Goal: Transaction & Acquisition: Book appointment/travel/reservation

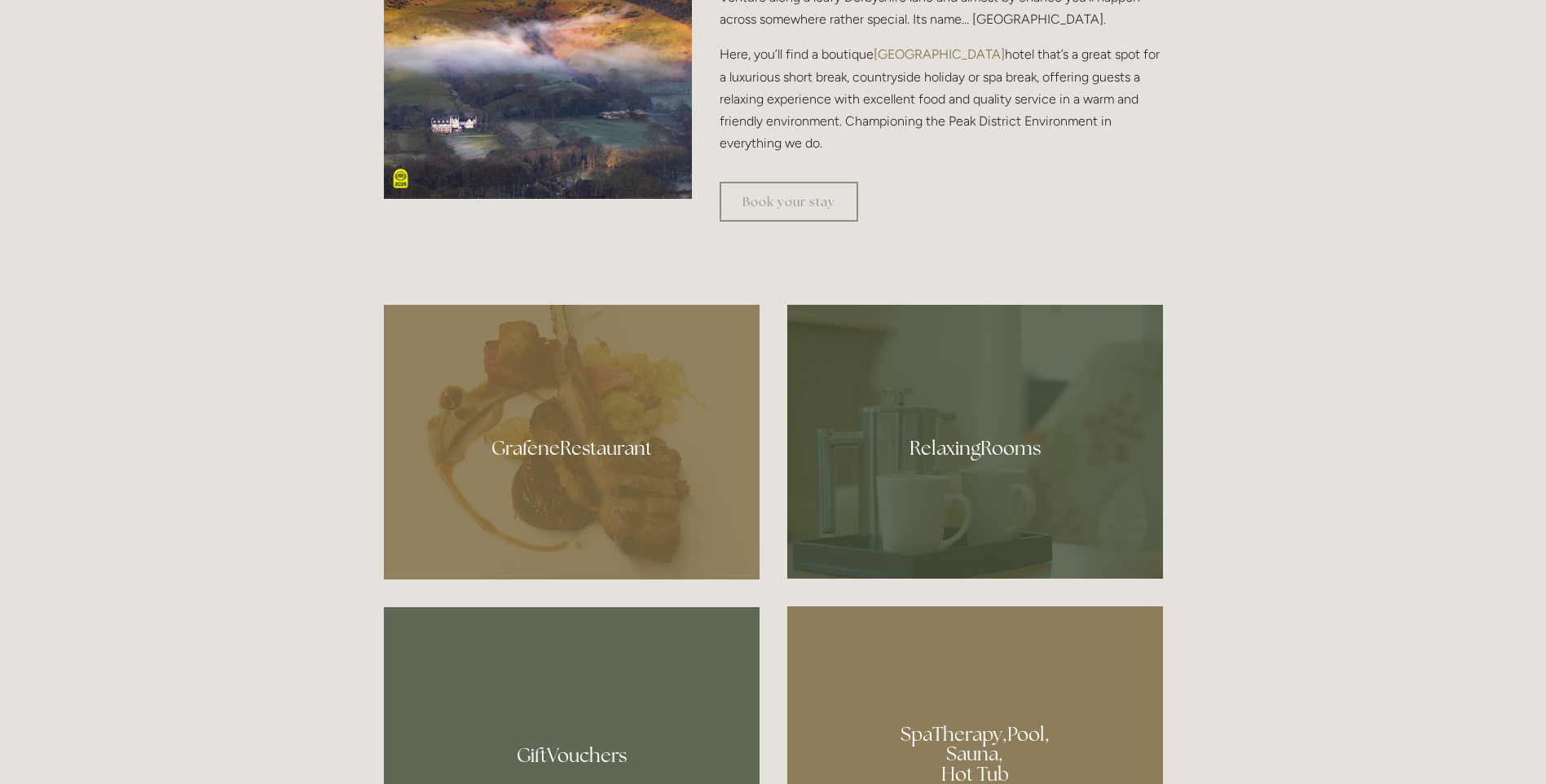
scroll to position [896, 0]
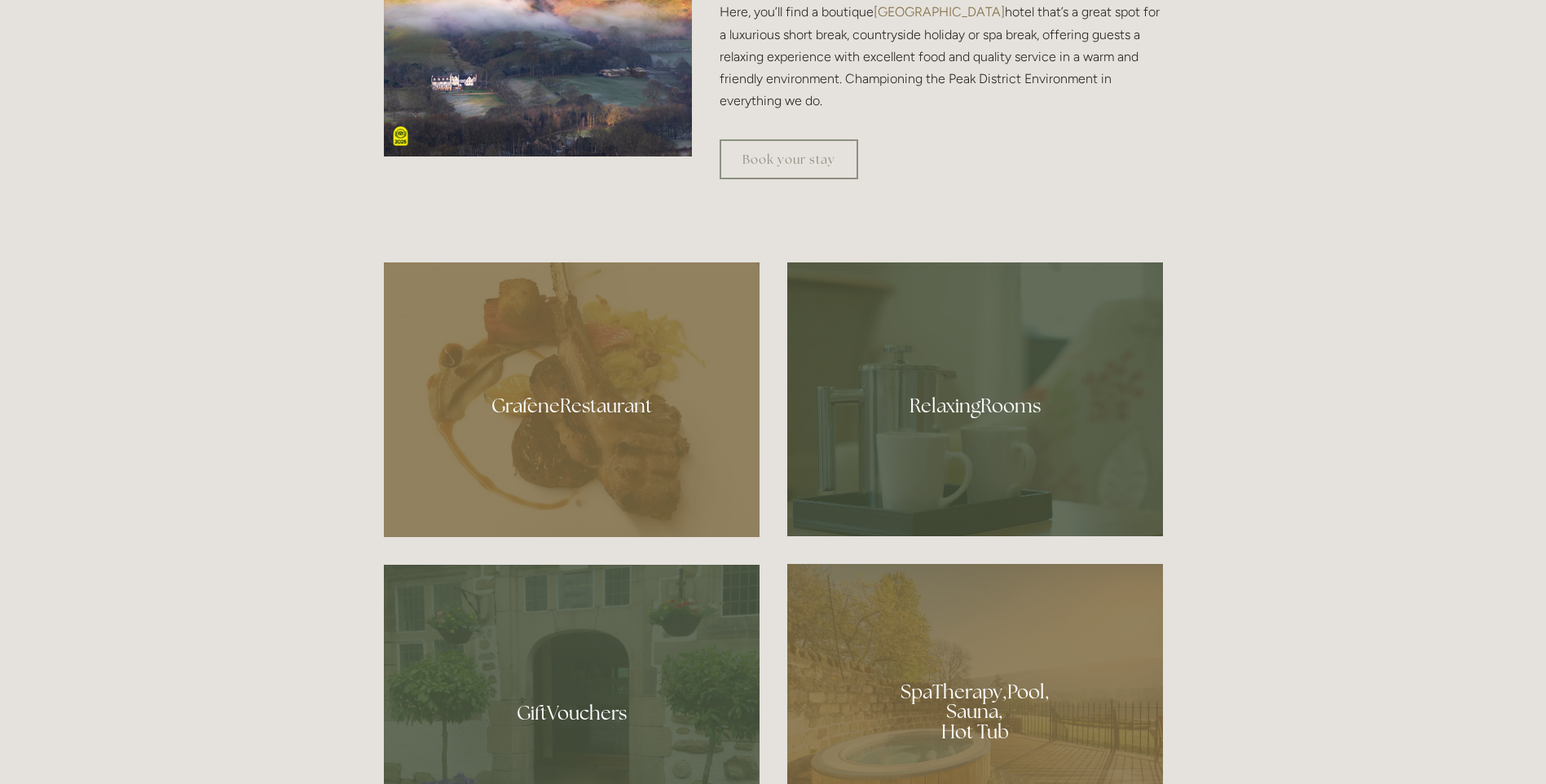
click at [578, 405] on div at bounding box center [571, 399] width 376 height 274
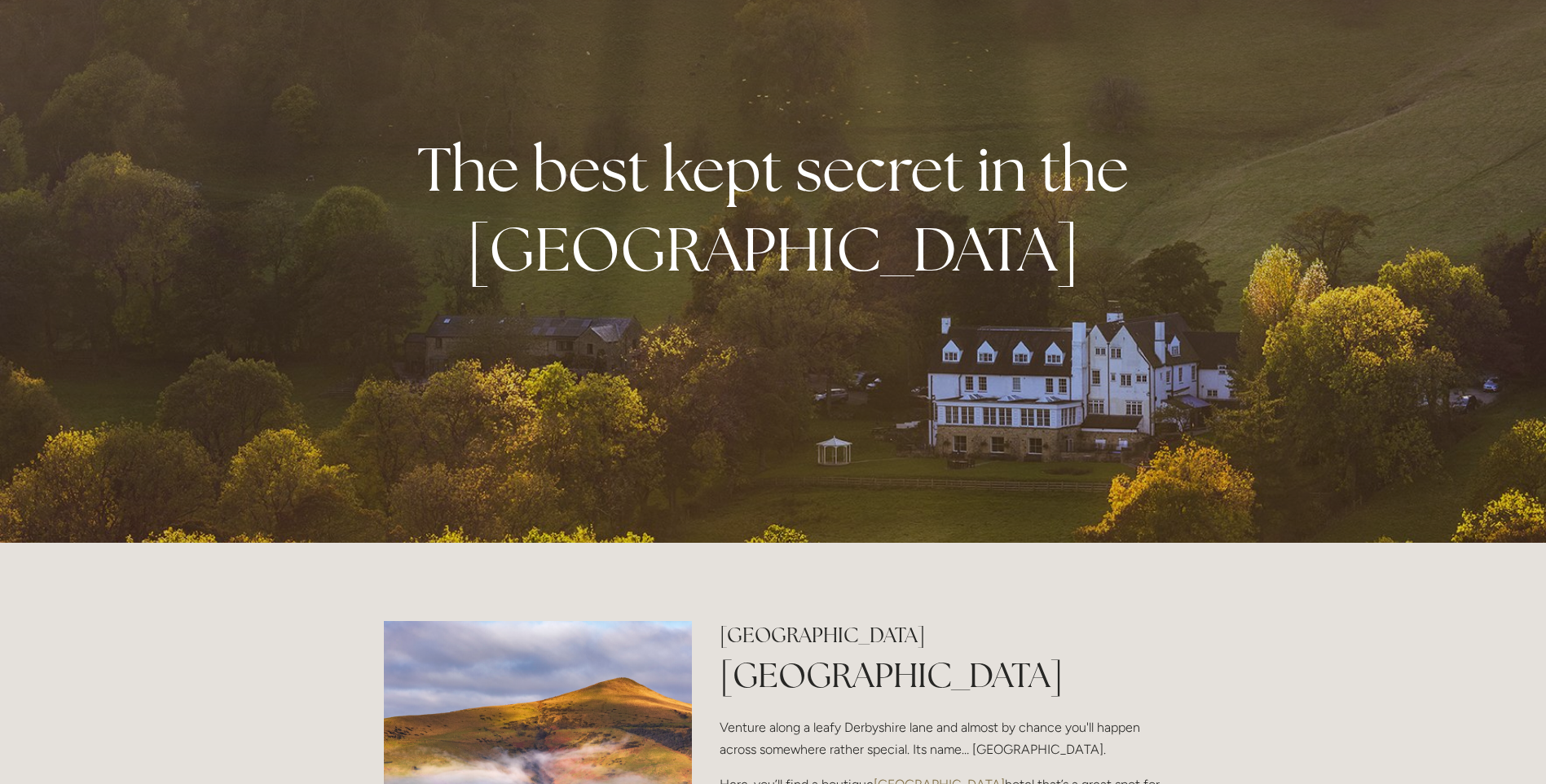
scroll to position [0, 0]
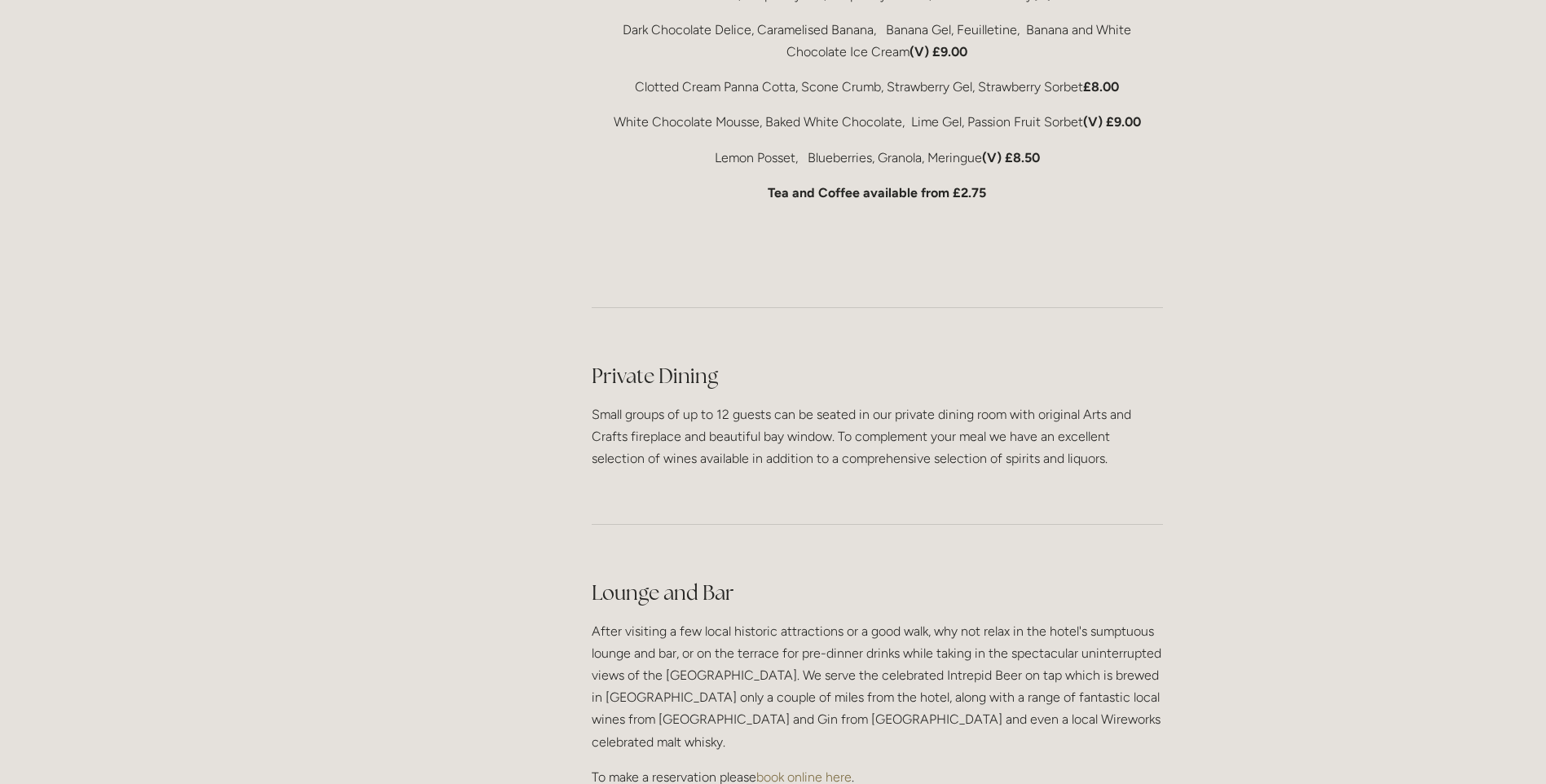
scroll to position [3503, 0]
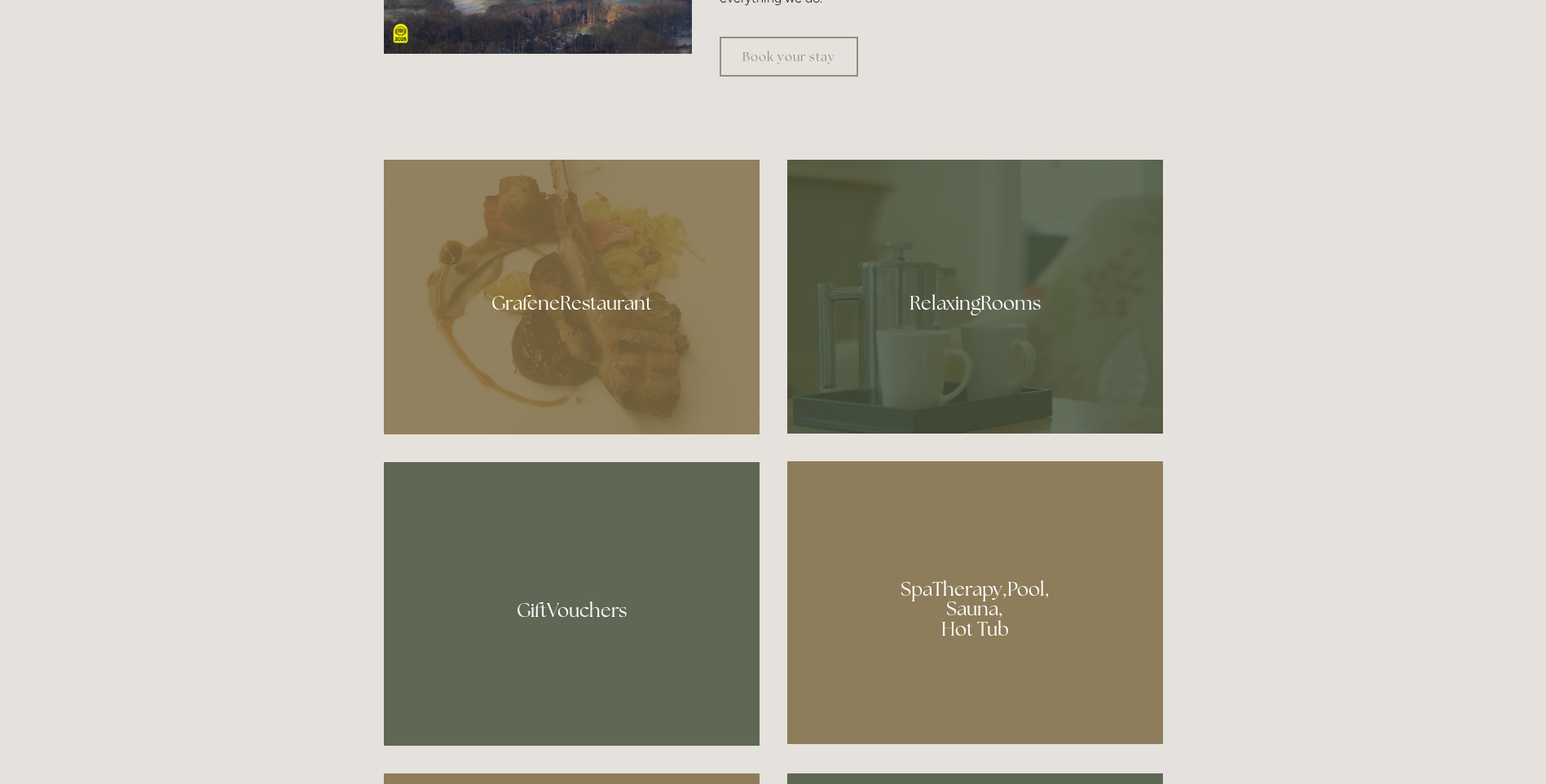
scroll to position [1059, 0]
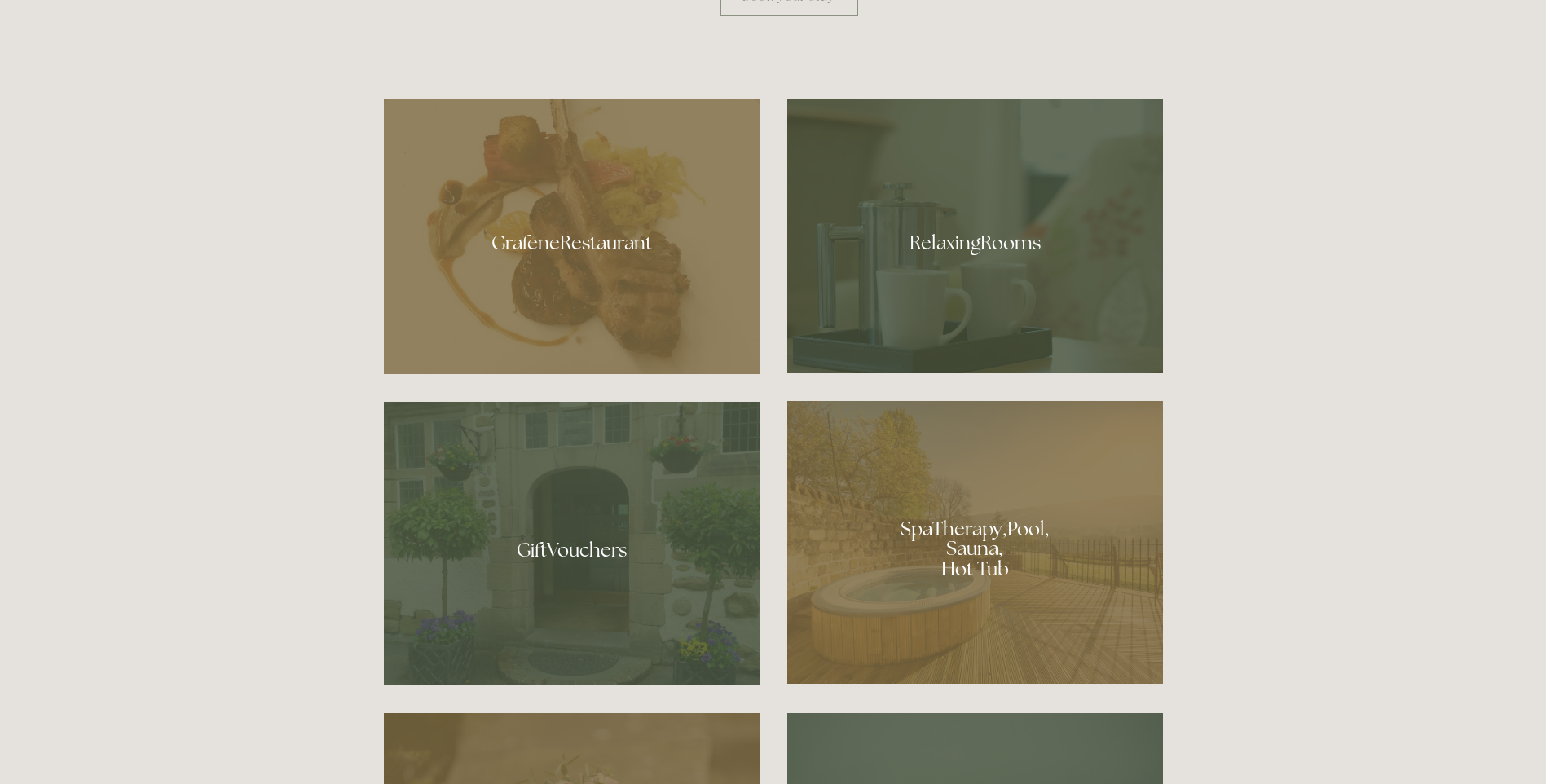
click at [976, 249] on div at bounding box center [975, 236] width 376 height 273
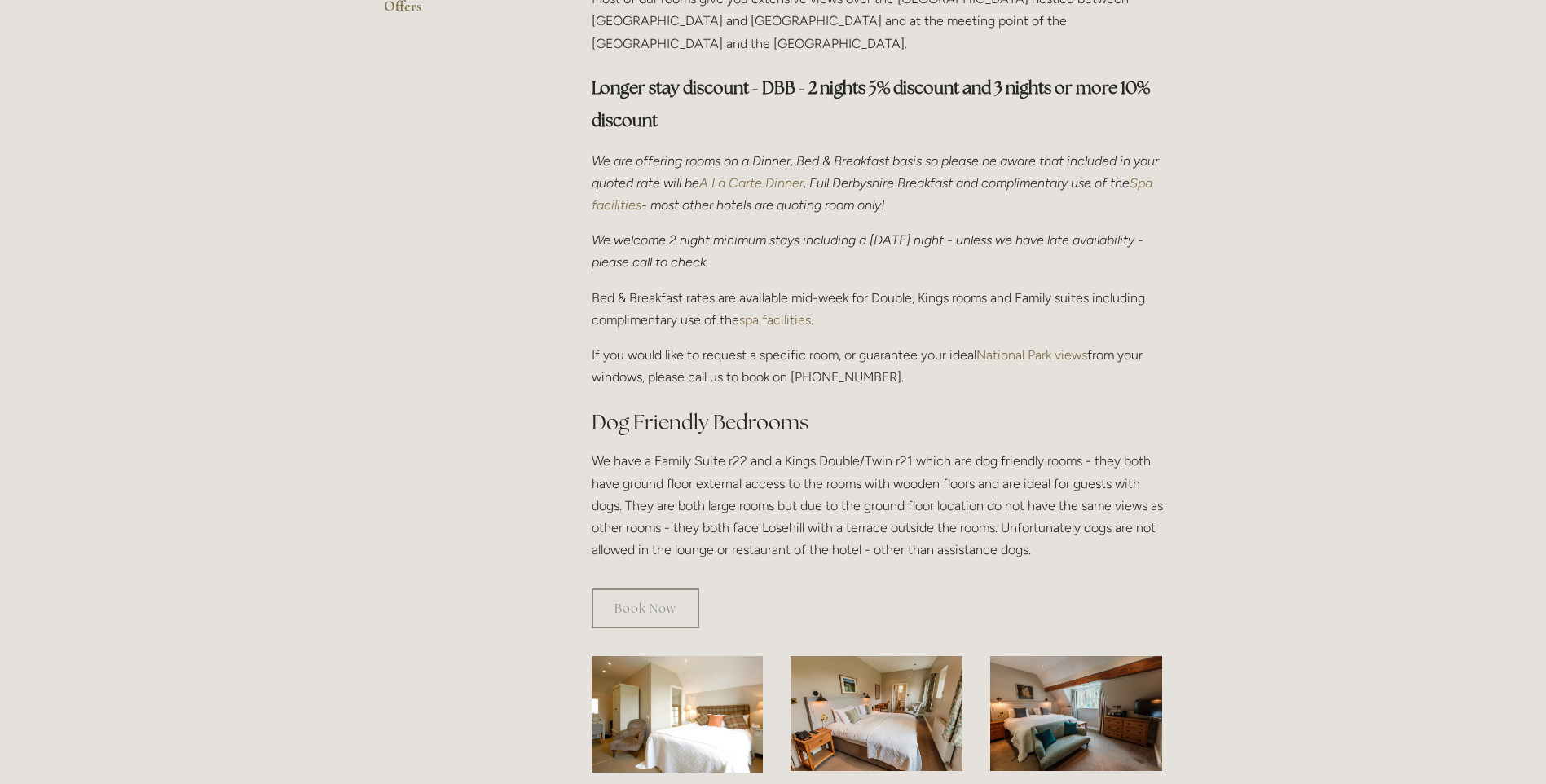
scroll to position [733, 0]
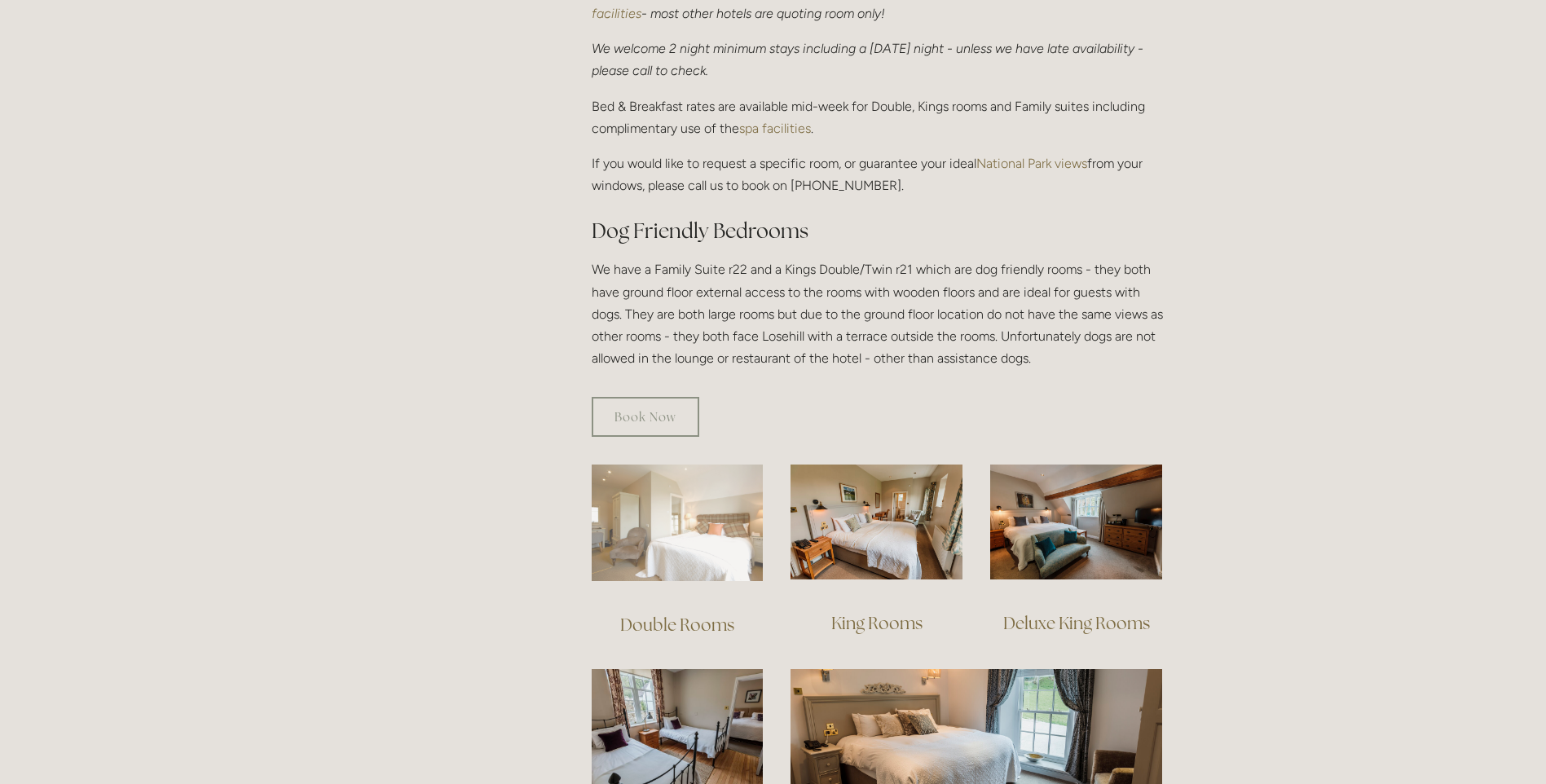
click at [656, 515] on img at bounding box center [678, 522] width 172 height 116
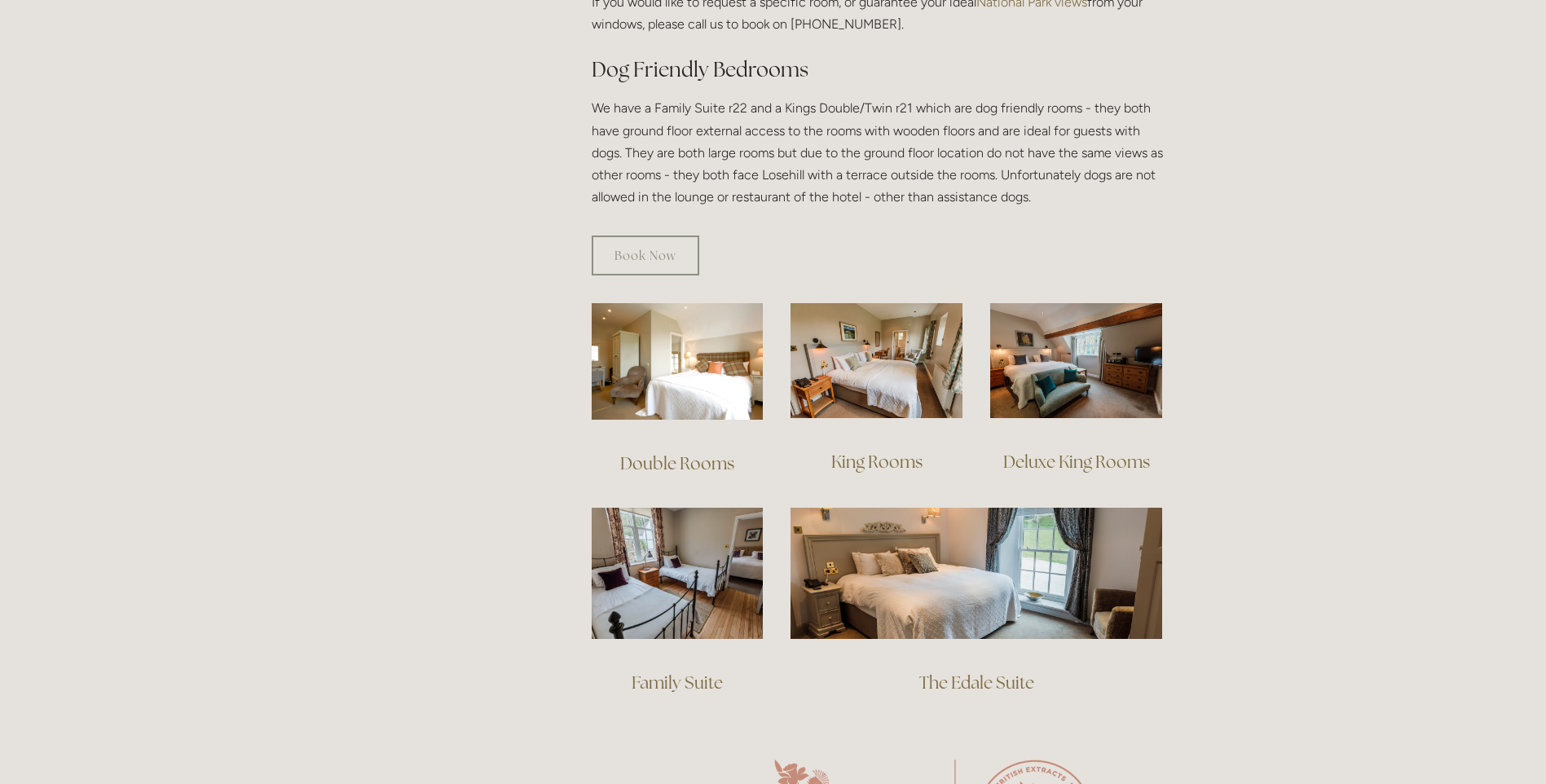
scroll to position [896, 0]
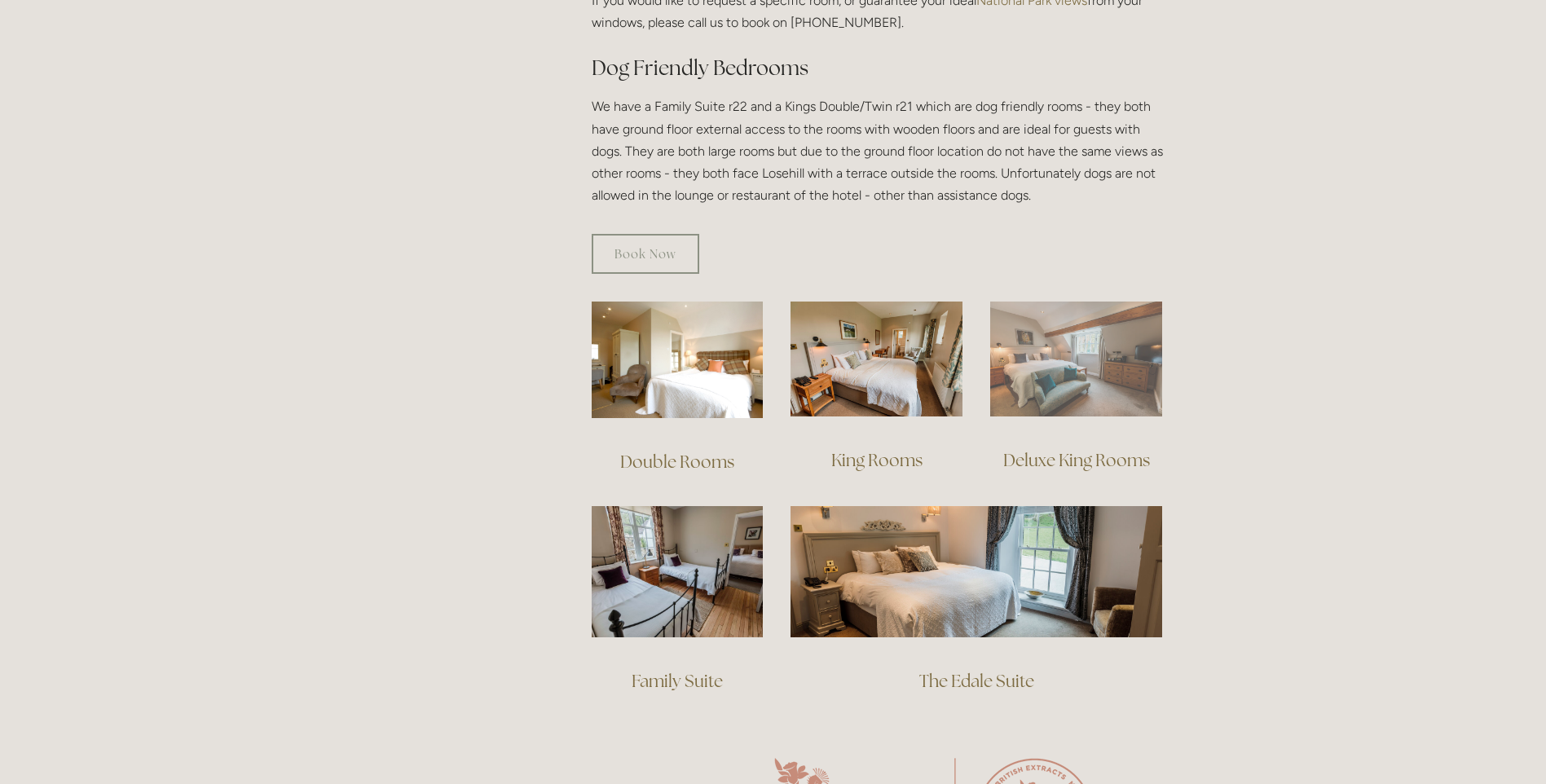
click at [1074, 351] on img at bounding box center [1076, 359] width 172 height 115
